Goal: Task Accomplishment & Management: Manage account settings

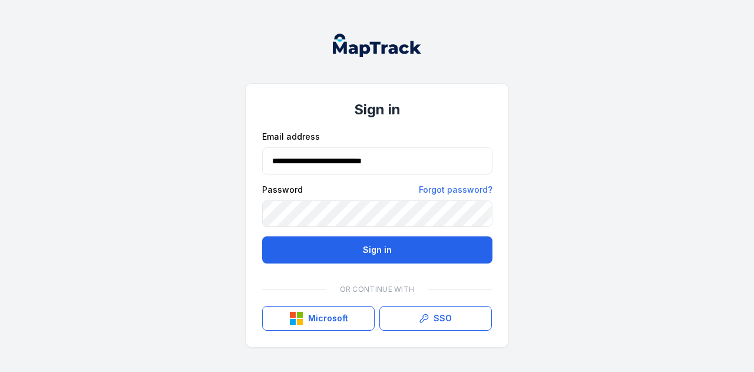
click at [315, 237] on button "Sign in" at bounding box center [377, 249] width 230 height 27
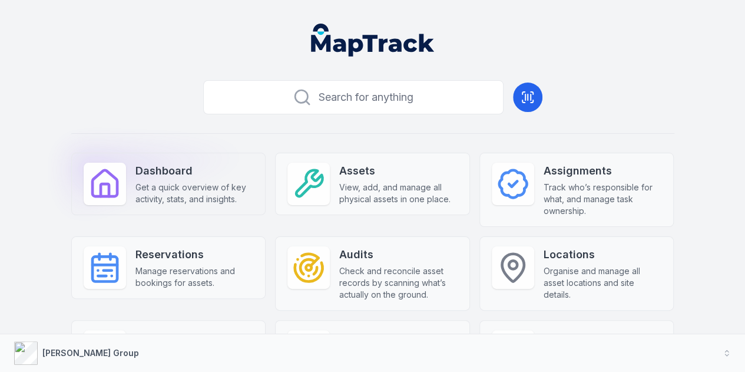
click at [219, 174] on strong "Dashboard" at bounding box center [195, 171] width 118 height 16
